Goal: Transaction & Acquisition: Purchase product/service

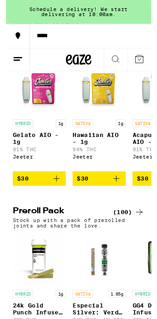
scroll to position [2234, 0]
